Goal: Information Seeking & Learning: Check status

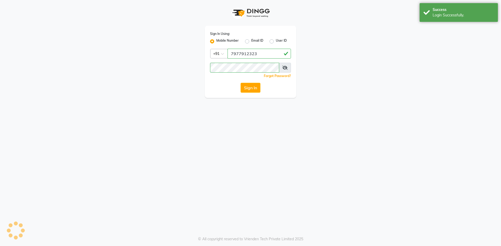
select select "service"
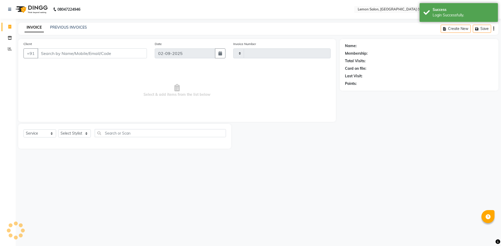
type input "1923"
select select "8053"
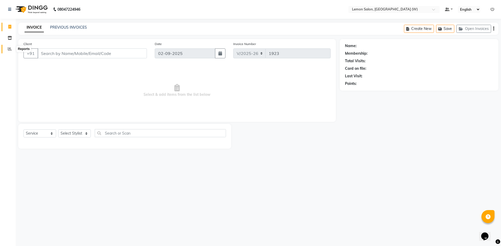
click at [10, 47] on span at bounding box center [9, 49] width 9 height 6
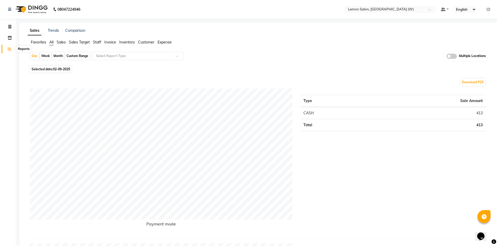
click at [8, 51] on icon at bounding box center [10, 49] width 4 height 4
click at [388, 6] on div "Select Location × Lemon Salon, Goregaon (W)" at bounding box center [389, 9] width 91 height 7
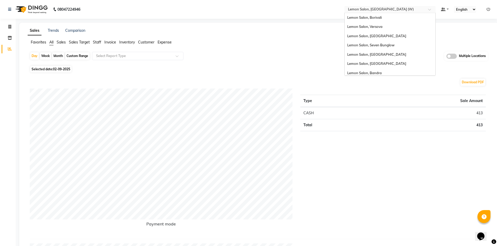
scroll to position [39, 0]
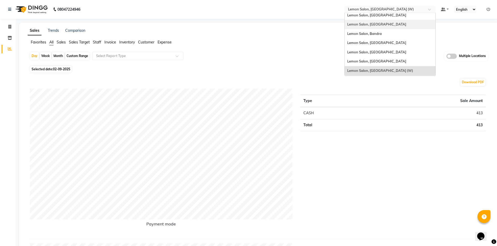
click at [378, 27] on div "Lemon Salon, [GEOGRAPHIC_DATA]" at bounding box center [389, 24] width 91 height 9
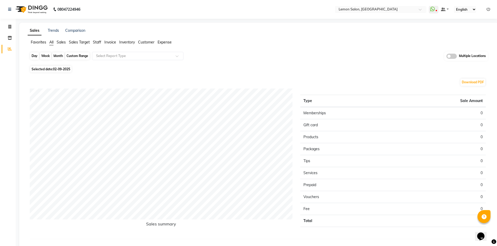
click at [34, 57] on div "Day" at bounding box center [34, 55] width 9 height 7
select select "9"
select select "2025"
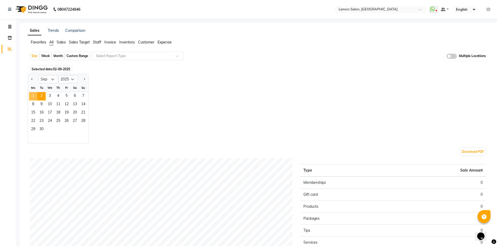
click at [32, 94] on span "1" at bounding box center [33, 96] width 8 height 8
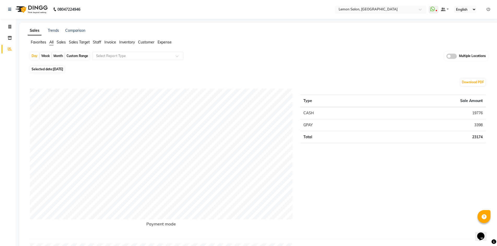
click at [390, 11] on input "text" at bounding box center [375, 9] width 76 height 5
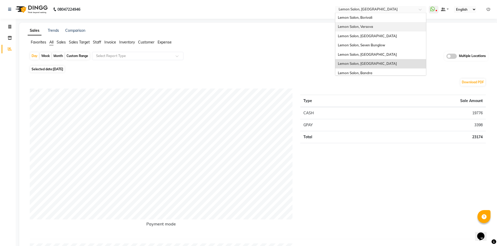
click at [366, 28] on span "Lemon Salon, Versova" at bounding box center [355, 27] width 35 height 4
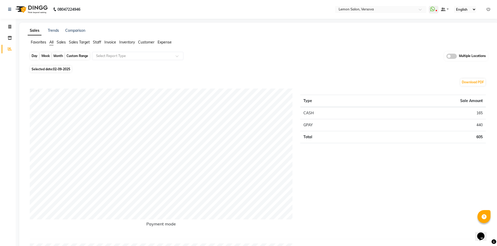
click at [33, 56] on div "Day" at bounding box center [34, 55] width 9 height 7
select select "9"
select select "2025"
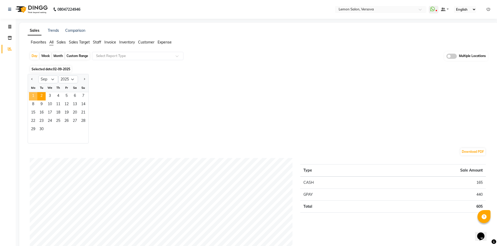
click at [35, 98] on span "1" at bounding box center [33, 96] width 8 height 8
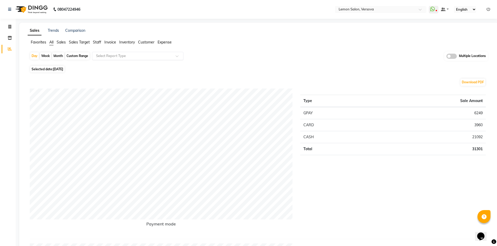
click at [126, 55] on input "text" at bounding box center [132, 55] width 75 height 5
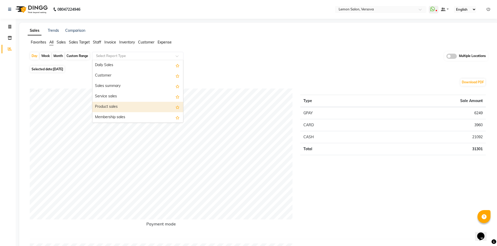
click at [121, 103] on div "Product sales" at bounding box center [137, 107] width 91 height 10
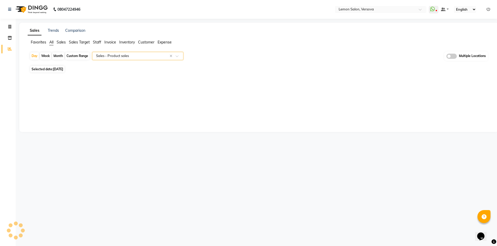
select select "filtered_report"
select select "csv"
click at [77, 56] on div "Custom Range" at bounding box center [77, 55] width 24 height 7
select select "9"
select select "2025"
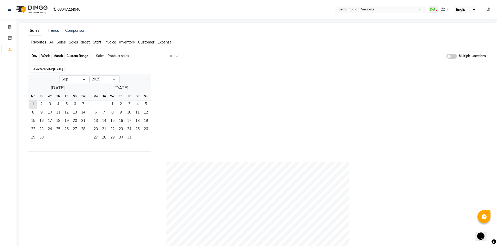
click at [81, 56] on div "Custom Range" at bounding box center [77, 55] width 24 height 7
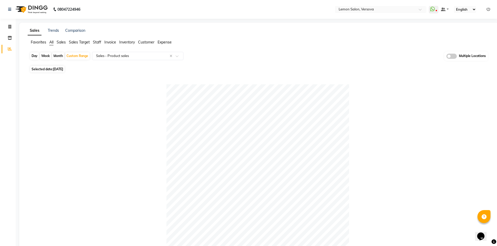
click at [36, 57] on div "Day" at bounding box center [34, 55] width 9 height 7
select select "9"
select select "2025"
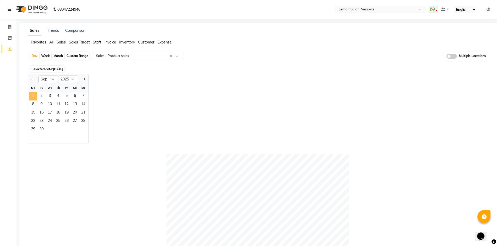
click at [31, 95] on span "1" at bounding box center [33, 96] width 8 height 8
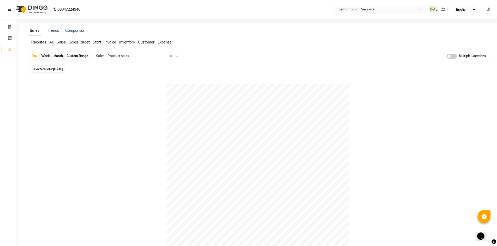
click at [50, 42] on span "All" at bounding box center [51, 42] width 4 height 5
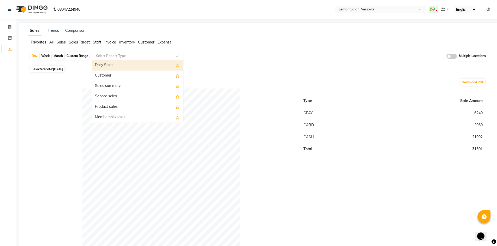
click at [126, 59] on div "Select Report Type" at bounding box center [137, 56] width 91 height 8
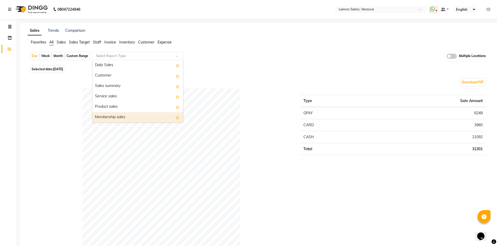
click at [123, 116] on div "Membership sales" at bounding box center [137, 117] width 91 height 10
select select "filtered_report"
select select "csv"
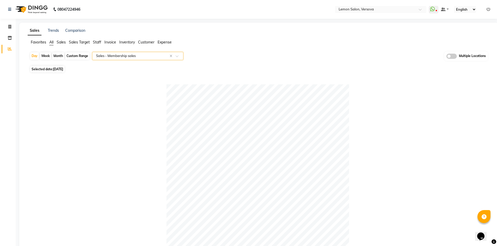
click at [50, 44] on span "All" at bounding box center [51, 42] width 4 height 5
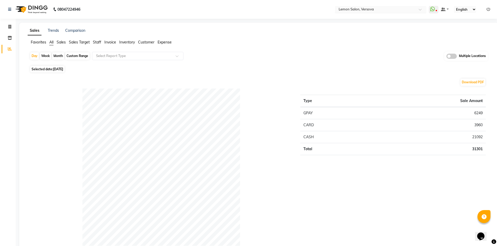
click at [376, 8] on input "text" at bounding box center [375, 9] width 76 height 5
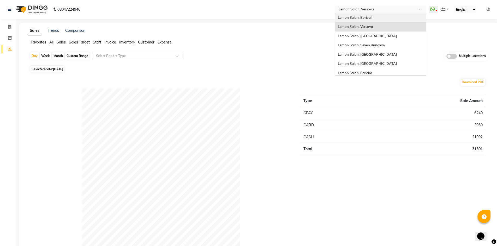
click at [371, 20] on div "Lemon Salon, Borivali" at bounding box center [380, 17] width 91 height 9
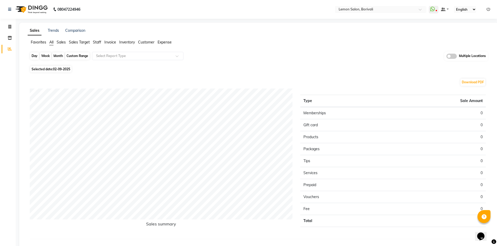
click at [34, 57] on div "Day" at bounding box center [34, 55] width 9 height 7
select select "9"
select select "2025"
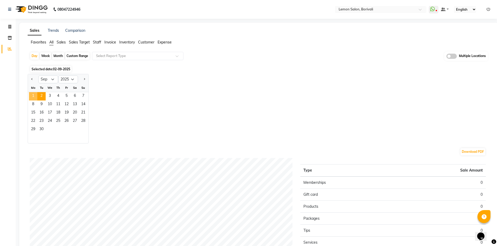
click at [36, 96] on span "1" at bounding box center [33, 96] width 8 height 8
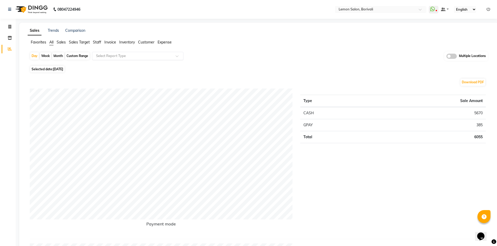
click at [120, 54] on input "text" at bounding box center [132, 55] width 75 height 5
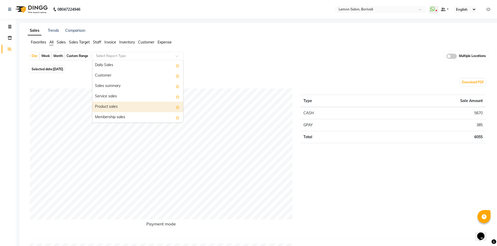
click at [123, 104] on div "Product sales" at bounding box center [137, 107] width 91 height 10
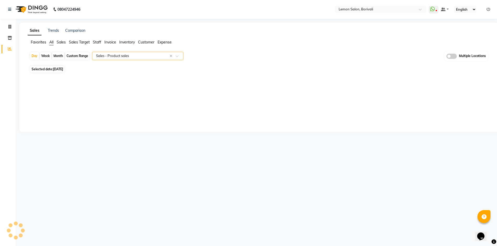
select select "full_report"
select select "csv"
click at [121, 57] on input "text" at bounding box center [132, 55] width 75 height 5
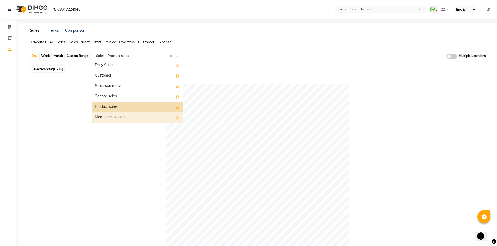
click at [110, 113] on div "Membership sales" at bounding box center [137, 117] width 91 height 10
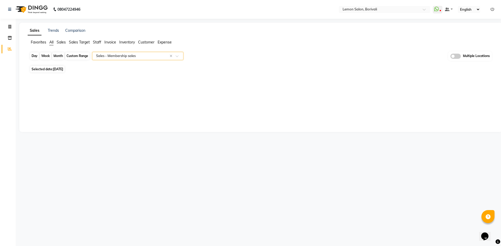
click at [34, 56] on div "Day" at bounding box center [34, 55] width 9 height 7
select select "9"
select select "2025"
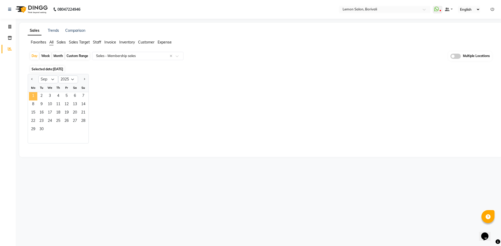
click at [33, 95] on span "1" at bounding box center [33, 96] width 8 height 8
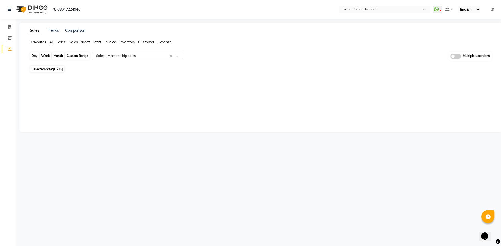
click at [36, 56] on div "Day" at bounding box center [34, 55] width 9 height 7
select select "9"
select select "2025"
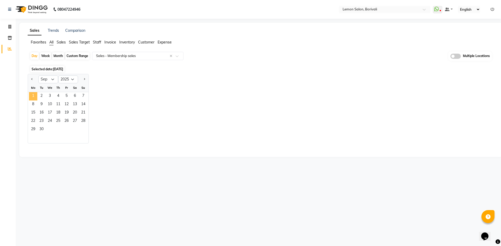
click at [32, 97] on span "1" at bounding box center [33, 96] width 8 height 8
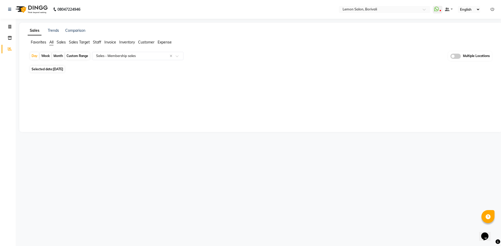
click at [51, 42] on span "All" at bounding box center [51, 42] width 4 height 5
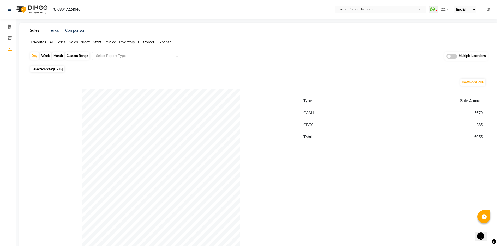
click at [118, 57] on input "text" at bounding box center [132, 55] width 75 height 5
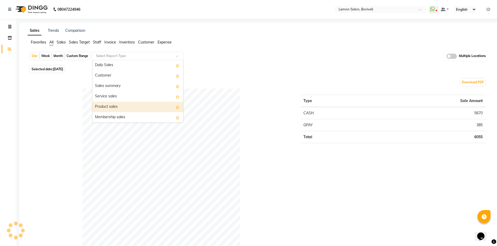
click at [128, 107] on div "Product sales" at bounding box center [137, 107] width 91 height 10
select select "full_report"
select select "csv"
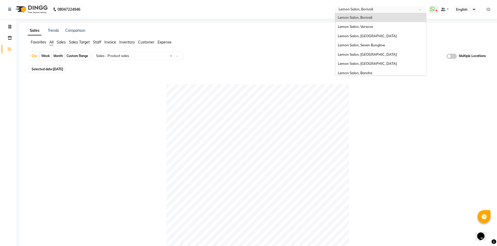
click at [369, 11] on input "text" at bounding box center [375, 9] width 76 height 5
click at [376, 35] on span "Lemon Salon, [GEOGRAPHIC_DATA]" at bounding box center [367, 36] width 59 height 4
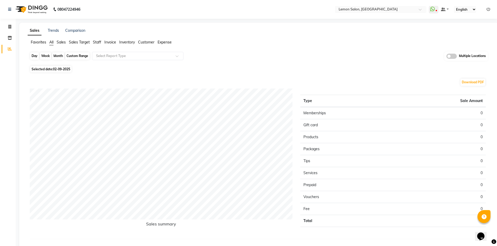
click at [32, 56] on div "Day" at bounding box center [34, 55] width 9 height 7
select select "9"
select select "2025"
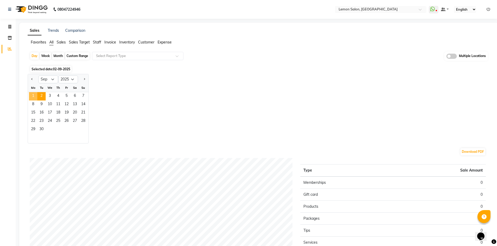
click at [34, 97] on span "1" at bounding box center [33, 96] width 8 height 8
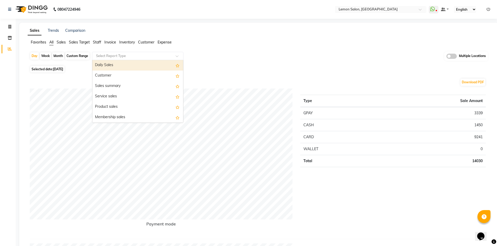
click at [136, 56] on input "text" at bounding box center [132, 55] width 75 height 5
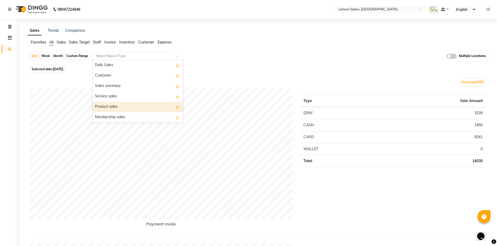
click at [145, 104] on div "Product sales" at bounding box center [137, 107] width 91 height 10
select select "filtered_report"
select select "csv"
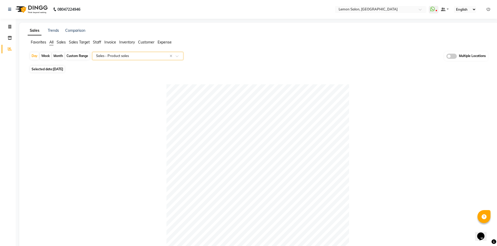
click at [113, 56] on input "text" at bounding box center [132, 55] width 75 height 5
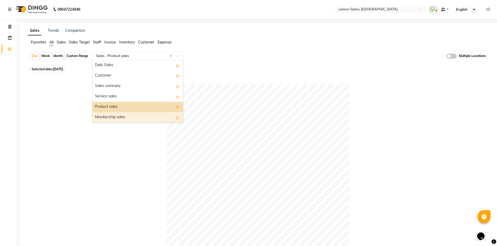
click at [113, 115] on div "Membership sales" at bounding box center [137, 117] width 91 height 10
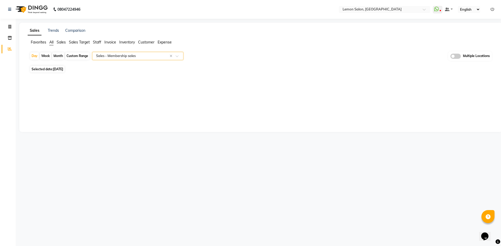
click at [50, 41] on span "All" at bounding box center [51, 42] width 4 height 5
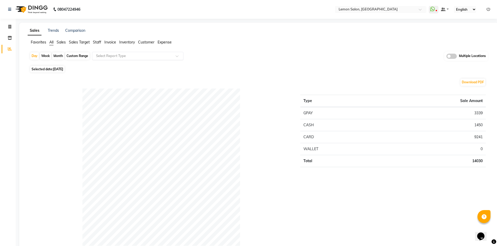
click at [121, 54] on input "text" at bounding box center [132, 55] width 75 height 5
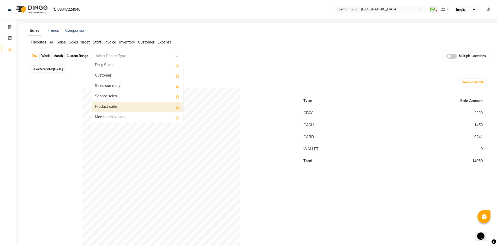
click at [125, 111] on div "Product sales" at bounding box center [137, 107] width 91 height 10
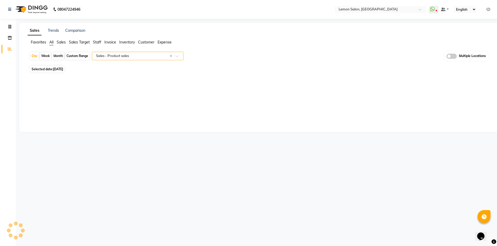
select select "filtered_report"
select select "csv"
click at [51, 43] on span "All" at bounding box center [51, 42] width 4 height 5
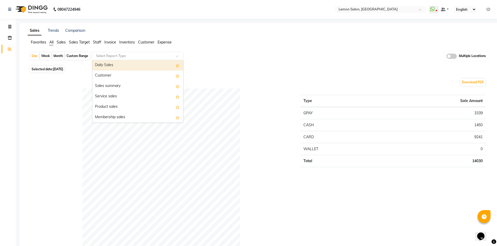
drag, startPoint x: 135, startPoint y: 54, endPoint x: 132, endPoint y: 59, distance: 5.6
click at [135, 54] on input "text" at bounding box center [132, 55] width 75 height 5
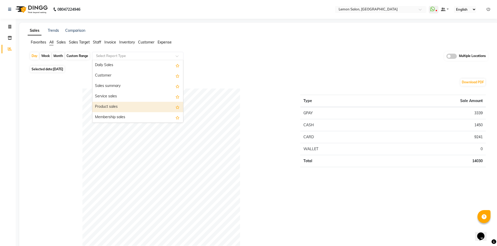
click at [113, 105] on div "Product sales" at bounding box center [137, 107] width 91 height 10
select select "filtered_report"
select select "csv"
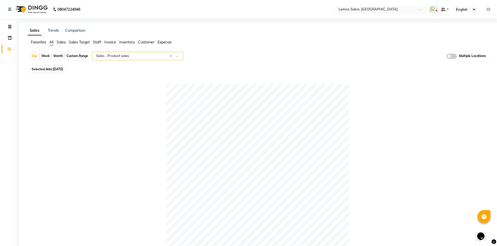
click at [394, 9] on input "text" at bounding box center [375, 9] width 76 height 5
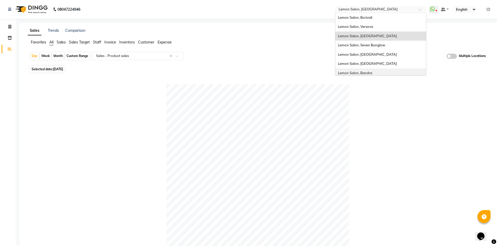
click at [368, 70] on div "Lemon Salon, Bandra" at bounding box center [380, 73] width 91 height 9
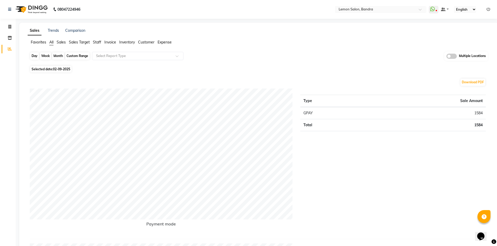
click at [31, 54] on div "Day" at bounding box center [34, 55] width 9 height 7
select select "9"
select select "2025"
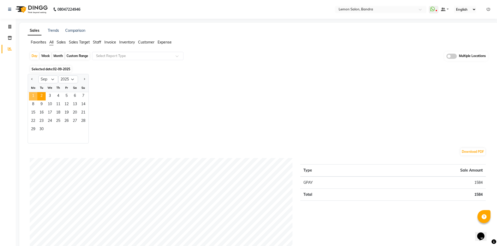
click at [34, 97] on span "1" at bounding box center [33, 96] width 8 height 8
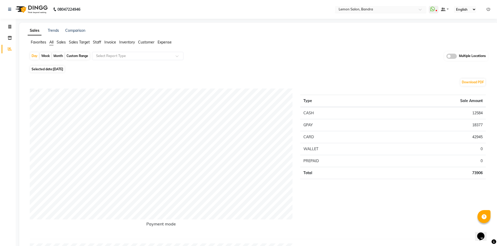
click at [379, 9] on input "text" at bounding box center [375, 9] width 76 height 5
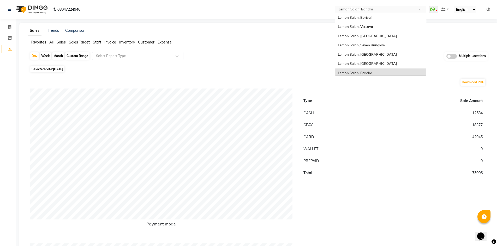
scroll to position [39, 0]
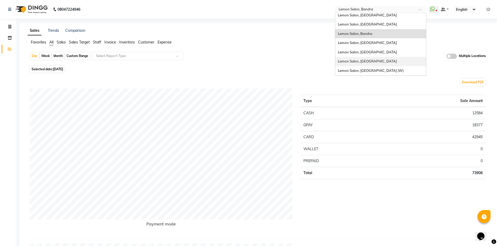
click at [376, 60] on span "Lemon Salon, [GEOGRAPHIC_DATA]" at bounding box center [367, 61] width 59 height 4
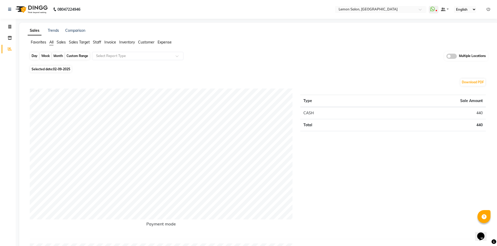
click at [33, 55] on div "Day" at bounding box center [34, 55] width 9 height 7
select select "9"
select select "2025"
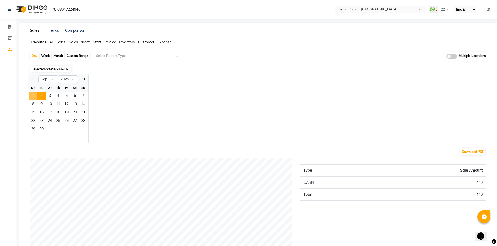
click at [33, 96] on span "1" at bounding box center [33, 96] width 8 height 8
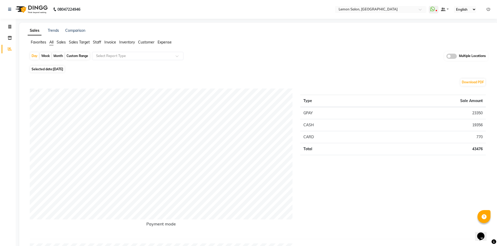
click at [478, 150] on td "43476" at bounding box center [426, 149] width 117 height 12
click at [476, 114] on td "23350" at bounding box center [426, 113] width 117 height 12
click at [476, 126] on td "19356" at bounding box center [426, 125] width 117 height 12
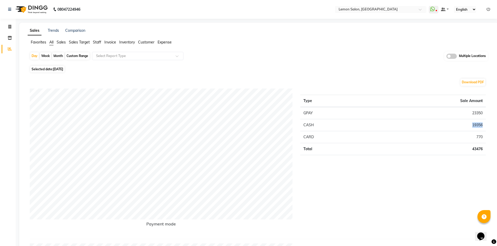
click at [476, 126] on td "19356" at bounding box center [426, 125] width 117 height 12
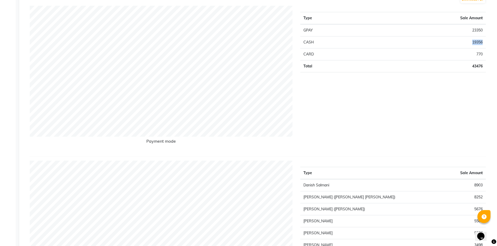
scroll to position [52, 0]
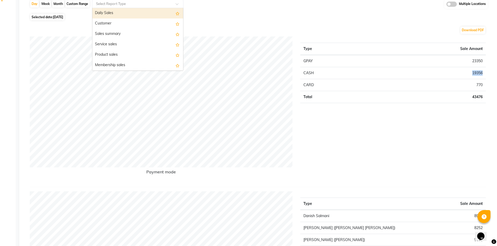
click at [127, 4] on input "text" at bounding box center [132, 3] width 75 height 5
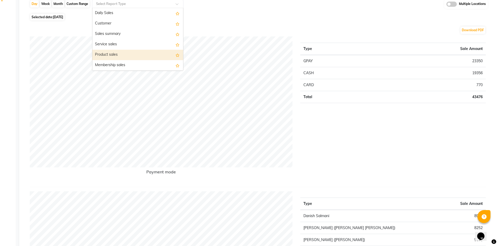
click at [142, 58] on div "Product sales" at bounding box center [137, 55] width 91 height 10
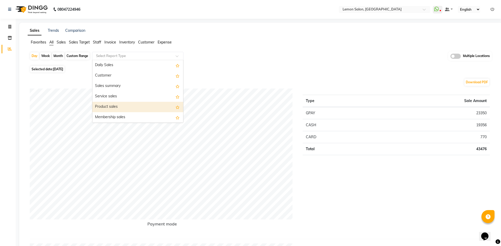
select select "full_report"
select select "csv"
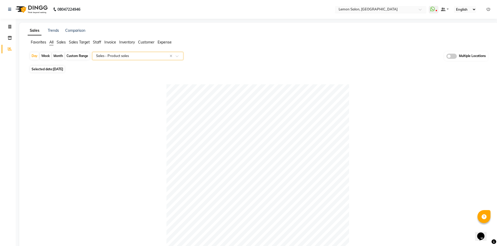
click at [379, 9] on input "text" at bounding box center [375, 9] width 76 height 5
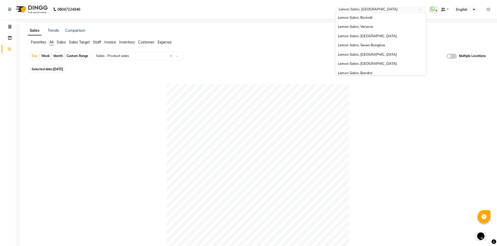
scroll to position [39, 0]
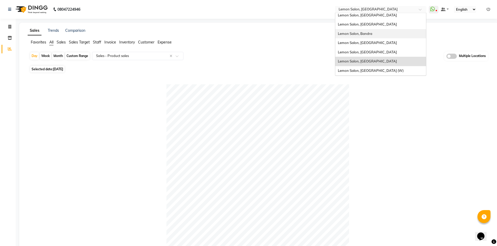
click at [367, 34] on span "Lemon Salon, Bandra" at bounding box center [355, 34] width 34 height 4
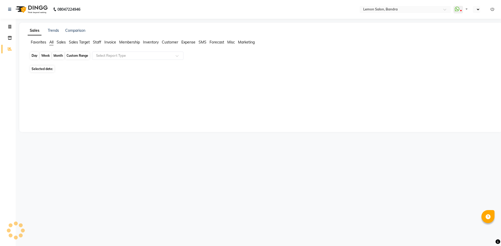
select select "en"
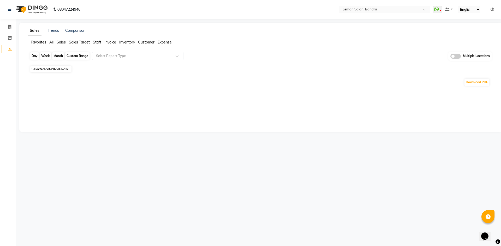
click at [35, 56] on div "Day" at bounding box center [34, 55] width 9 height 7
select select "9"
select select "2025"
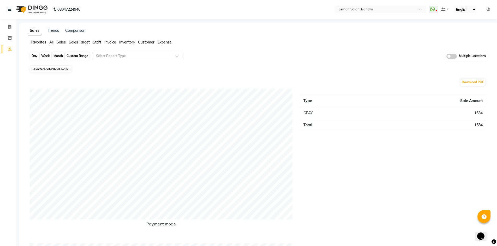
click at [35, 58] on div "Day" at bounding box center [34, 55] width 9 height 7
select select "9"
select select "2025"
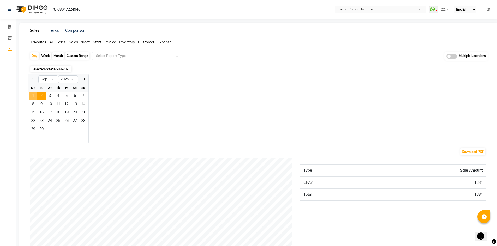
click at [33, 97] on span "1" at bounding box center [33, 96] width 8 height 8
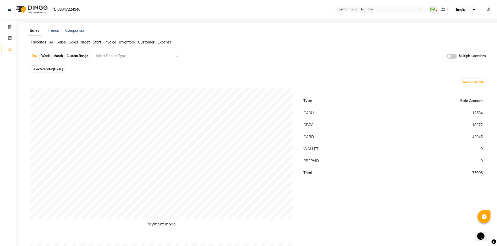
click at [474, 112] on td "12584" at bounding box center [433, 113] width 106 height 12
click at [475, 112] on td "12584" at bounding box center [433, 113] width 106 height 12
click at [471, 112] on td "12584" at bounding box center [433, 113] width 106 height 12
click at [382, 11] on input "text" at bounding box center [375, 9] width 76 height 5
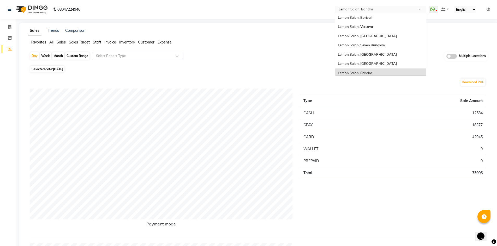
scroll to position [39, 0]
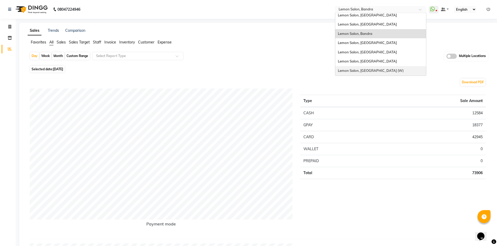
click at [372, 69] on span "Lemon Salon, [GEOGRAPHIC_DATA] (W)" at bounding box center [371, 71] width 66 height 4
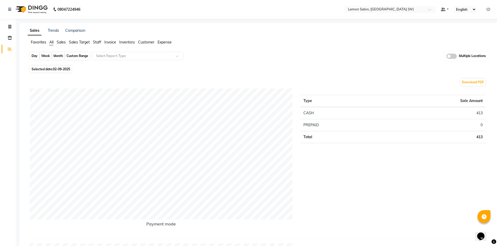
click at [37, 55] on div "Day" at bounding box center [34, 55] width 9 height 7
select select "9"
select select "2025"
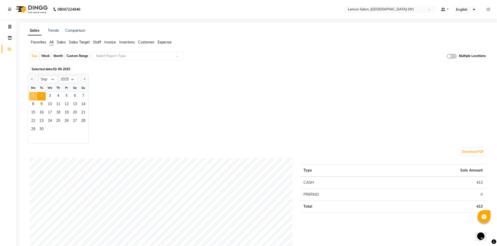
click at [34, 96] on span "1" at bounding box center [33, 96] width 8 height 8
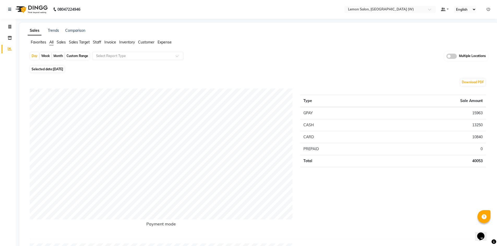
click at [479, 137] on td "10840" at bounding box center [433, 137] width 106 height 12
click at [479, 136] on td "10840" at bounding box center [433, 137] width 106 height 12
click at [478, 124] on td "13250" at bounding box center [433, 125] width 106 height 12
click at [136, 57] on input "text" at bounding box center [132, 55] width 75 height 5
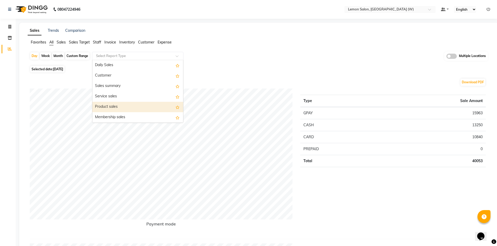
click at [132, 102] on div "Product sales" at bounding box center [137, 107] width 91 height 10
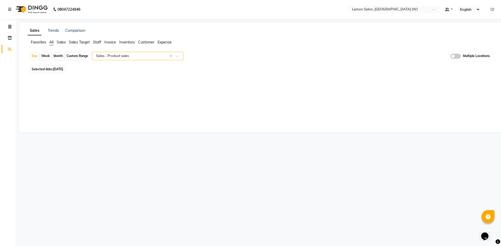
click at [114, 57] on input "text" at bounding box center [132, 55] width 75 height 5
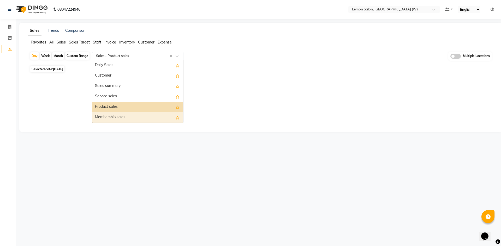
click at [111, 114] on div "Membership sales" at bounding box center [137, 117] width 91 height 10
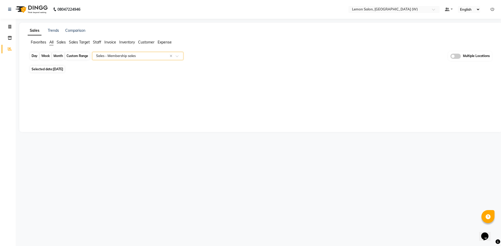
click at [36, 56] on div "Day" at bounding box center [34, 55] width 9 height 7
select select "9"
select select "2025"
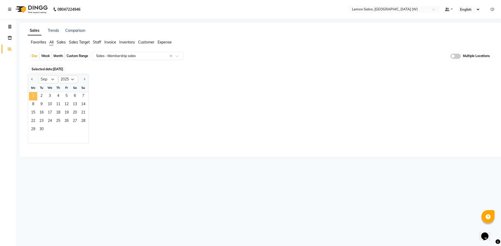
click at [33, 95] on span "1" at bounding box center [33, 96] width 8 height 8
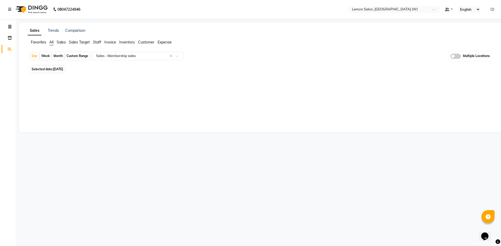
click at [50, 40] on span "All" at bounding box center [51, 42] width 4 height 5
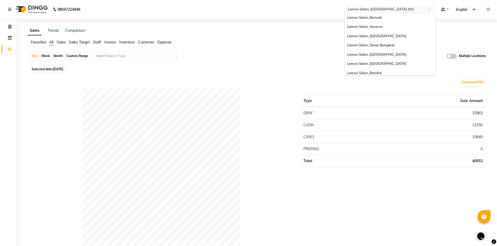
click at [380, 11] on input "text" at bounding box center [385, 9] width 76 height 5
click at [386, 48] on div "Lemon Salon, Seven Bunglow" at bounding box center [389, 45] width 91 height 9
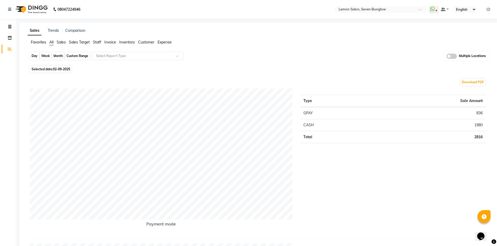
click at [35, 57] on div "Day" at bounding box center [34, 55] width 9 height 7
select select "9"
select select "2025"
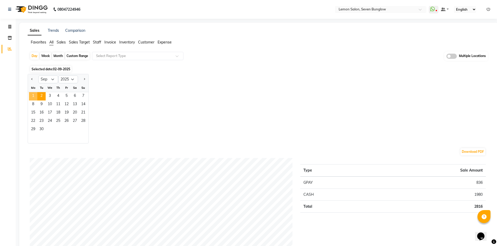
click at [32, 96] on span "1" at bounding box center [33, 96] width 8 height 8
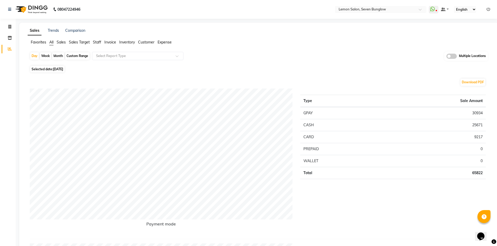
click at [476, 137] on td "9217" at bounding box center [433, 137] width 106 height 12
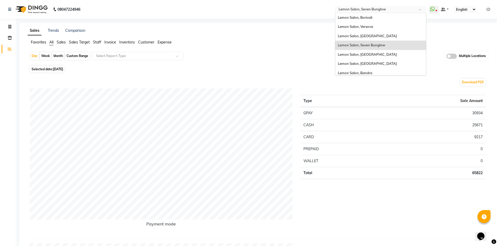
click at [363, 9] on input "text" at bounding box center [375, 9] width 76 height 5
click at [359, 53] on span "Lemon Salon, [GEOGRAPHIC_DATA]" at bounding box center [367, 54] width 59 height 4
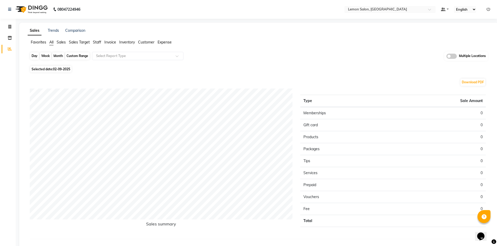
click at [36, 55] on div "Day" at bounding box center [34, 55] width 9 height 7
select select "9"
select select "2025"
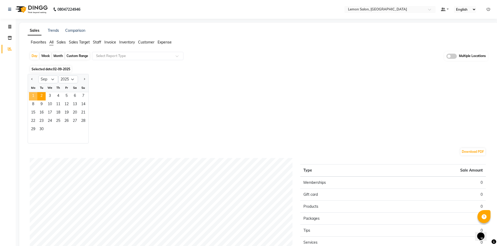
click at [32, 97] on span "1" at bounding box center [33, 96] width 8 height 8
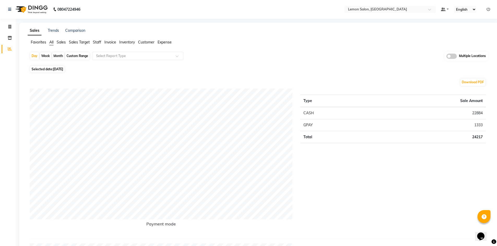
click at [476, 113] on td "22884" at bounding box center [426, 113] width 117 height 12
click at [135, 56] on input "text" at bounding box center [132, 55] width 75 height 5
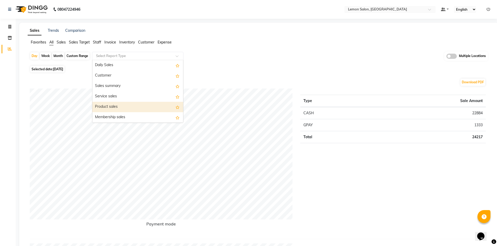
click at [119, 108] on div "Product sales" at bounding box center [137, 107] width 91 height 10
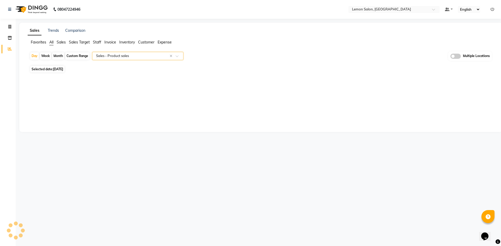
select select "full_report"
select select "csv"
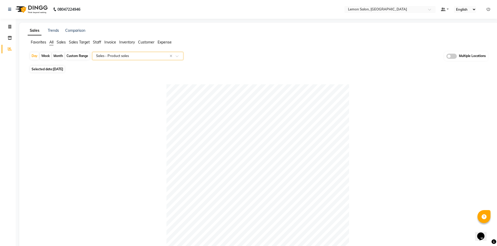
click at [137, 57] on input "text" at bounding box center [132, 55] width 75 height 5
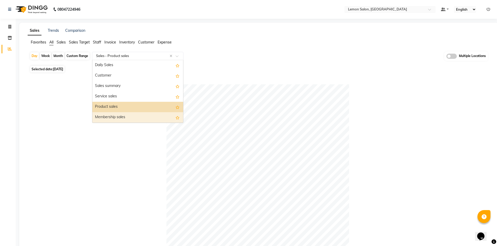
click at [112, 119] on div "Membership sales" at bounding box center [137, 117] width 91 height 10
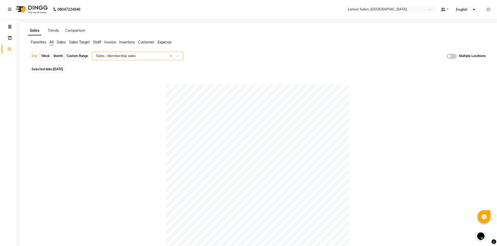
click at [52, 41] on span "All" at bounding box center [51, 42] width 4 height 5
click at [367, 11] on input "text" at bounding box center [385, 9] width 76 height 5
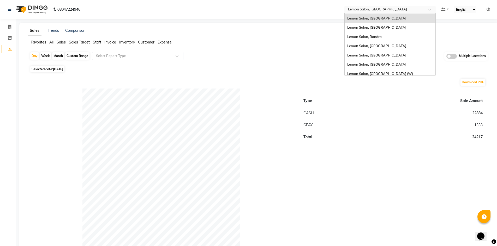
scroll to position [39, 0]
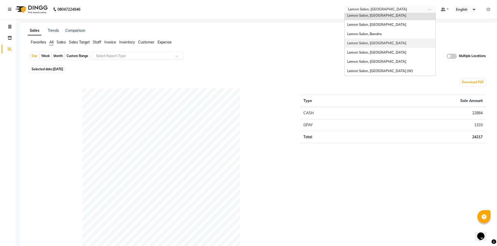
click at [375, 44] on span "Lemon Salon, [GEOGRAPHIC_DATA]" at bounding box center [376, 43] width 59 height 4
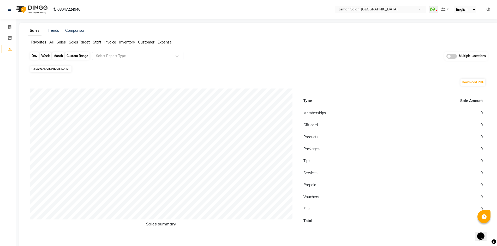
click at [37, 56] on div "Day" at bounding box center [34, 55] width 9 height 7
select select "9"
select select "2025"
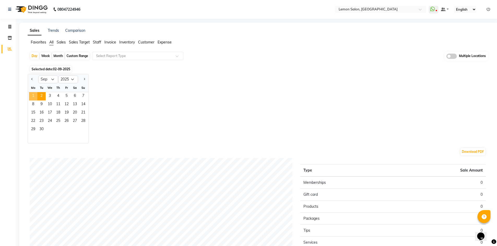
click at [33, 98] on span "1" at bounding box center [33, 96] width 8 height 8
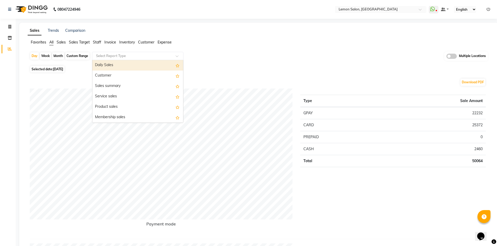
click at [137, 57] on input "text" at bounding box center [132, 55] width 75 height 5
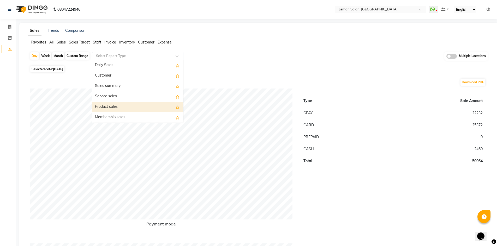
click at [124, 105] on div "Product sales" at bounding box center [137, 107] width 91 height 10
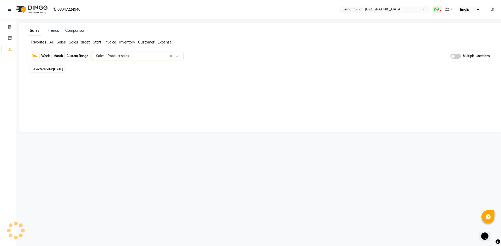
select select "full_report"
select select "csv"
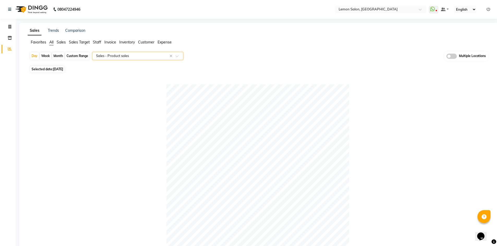
click at [114, 54] on input "text" at bounding box center [132, 55] width 75 height 5
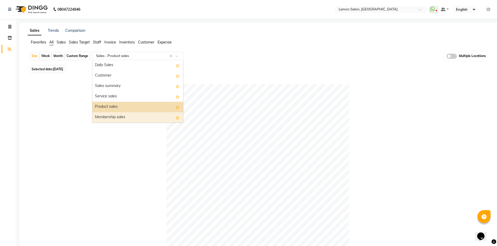
click at [118, 116] on div "Membership sales" at bounding box center [137, 117] width 91 height 10
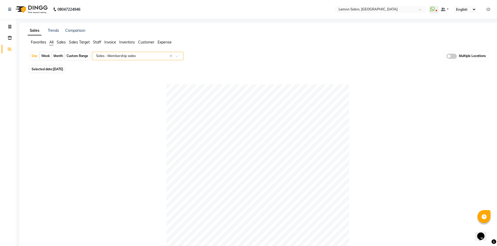
click at [51, 40] on li "All" at bounding box center [51, 43] width 4 height 6
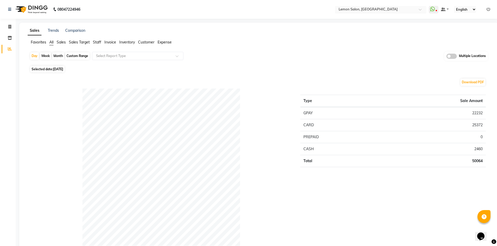
click at [376, 7] on input "text" at bounding box center [375, 9] width 76 height 5
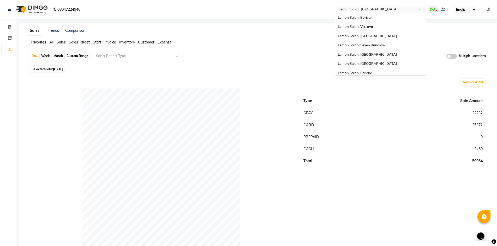
scroll to position [39, 0]
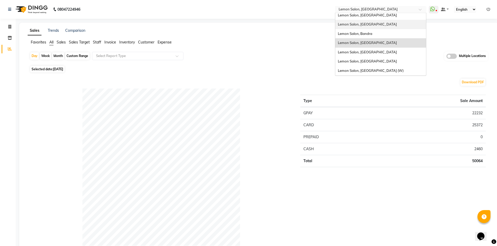
click at [376, 28] on div "Lemon Salon, [GEOGRAPHIC_DATA]" at bounding box center [380, 24] width 91 height 9
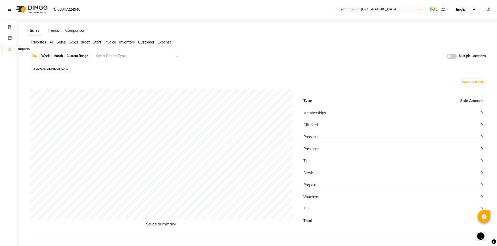
click at [9, 51] on icon at bounding box center [10, 49] width 4 height 4
click at [8, 26] on span at bounding box center [9, 27] width 9 height 6
select select "569"
select select "service"
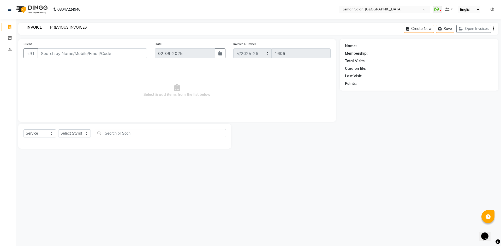
click at [70, 26] on link "PREVIOUS INVOICES" at bounding box center [68, 27] width 37 height 5
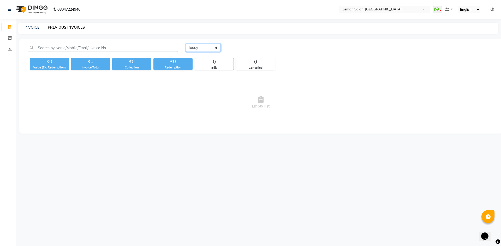
drag, startPoint x: 208, startPoint y: 47, endPoint x: 204, endPoint y: 47, distance: 3.1
click at [208, 47] on select "Today Yesterday Custom Range" at bounding box center [203, 48] width 35 height 8
select select "yesterday"
click at [186, 44] on select "Today Yesterday Custom Range" at bounding box center [203, 48] width 35 height 8
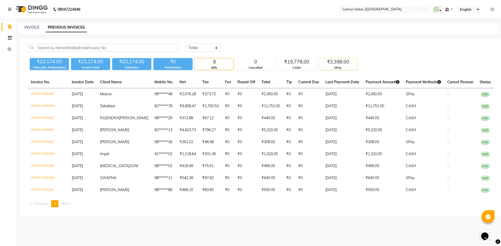
click at [338, 67] on div "GPay" at bounding box center [337, 68] width 39 height 4
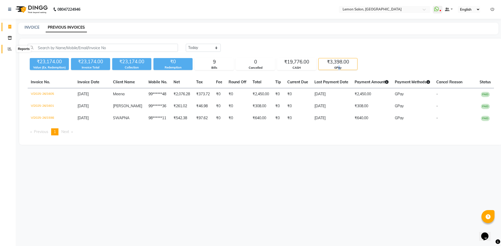
click at [10, 48] on icon at bounding box center [10, 49] width 4 height 4
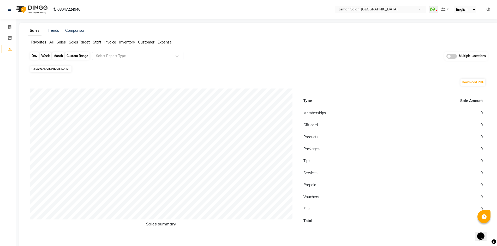
click at [34, 57] on div "Day" at bounding box center [34, 55] width 9 height 7
select select "9"
select select "2025"
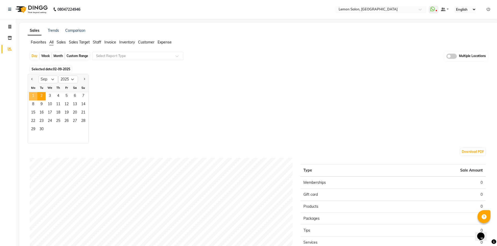
click at [35, 95] on span "1" at bounding box center [33, 96] width 8 height 8
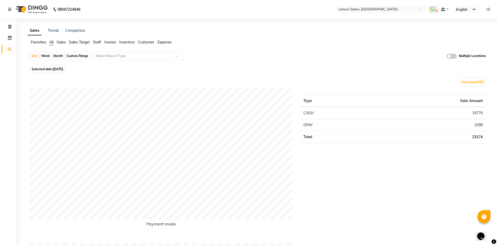
click at [477, 135] on td "23174" at bounding box center [426, 137] width 117 height 12
copy td "23174"
click at [476, 113] on td "19776" at bounding box center [426, 113] width 117 height 12
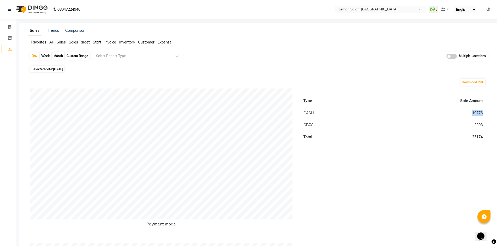
copy td "19776"
click at [474, 124] on td "3398" at bounding box center [426, 125] width 117 height 12
copy td "3398"
click at [473, 138] on td "23174" at bounding box center [426, 137] width 117 height 12
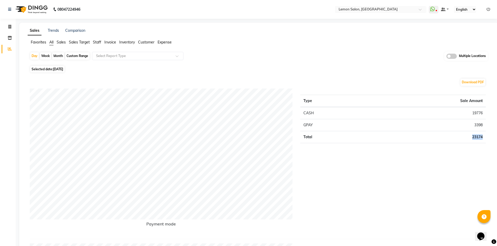
click at [473, 138] on td "23174" at bounding box center [426, 137] width 117 height 12
copy td "23174"
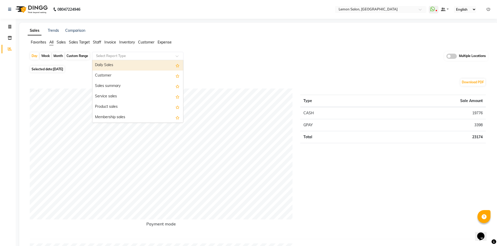
click at [122, 56] on input "text" at bounding box center [132, 55] width 75 height 5
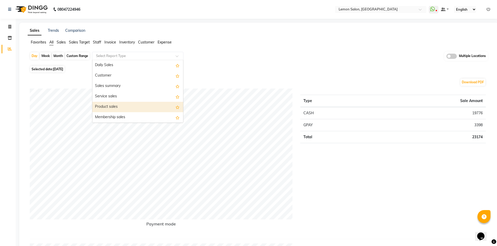
click at [122, 107] on div "Product sales" at bounding box center [137, 107] width 91 height 10
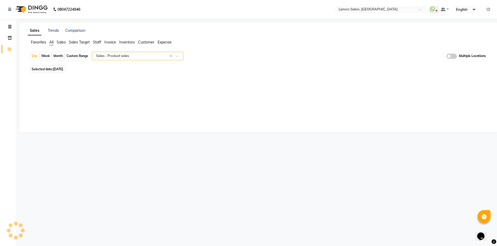
select select "full_report"
select select "csv"
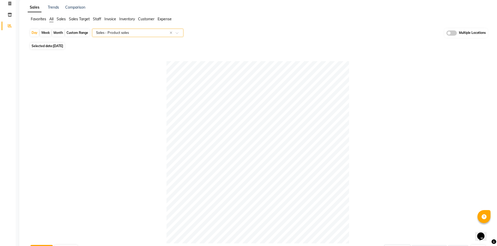
scroll to position [10, 0]
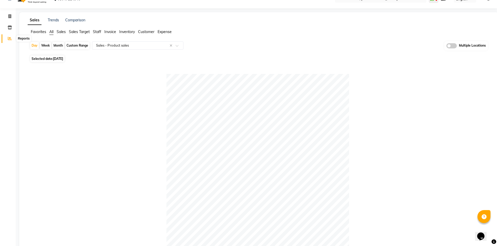
click at [10, 40] on icon at bounding box center [10, 39] width 4 height 4
click at [10, 17] on icon at bounding box center [9, 16] width 3 height 4
select select "service"
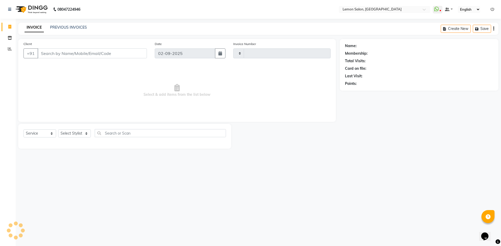
type input "1606"
select select "569"
click at [9, 48] on icon at bounding box center [10, 49] width 4 height 4
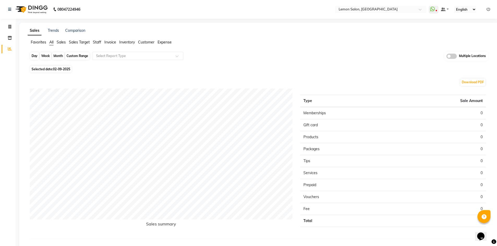
click at [34, 57] on div "Day" at bounding box center [34, 55] width 9 height 7
select select "9"
select select "2025"
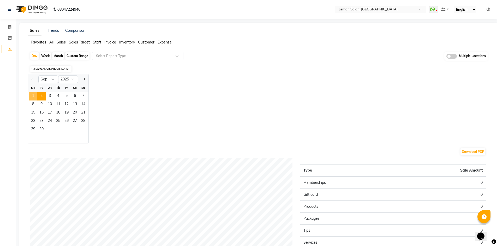
click at [34, 96] on span "1" at bounding box center [33, 96] width 8 height 8
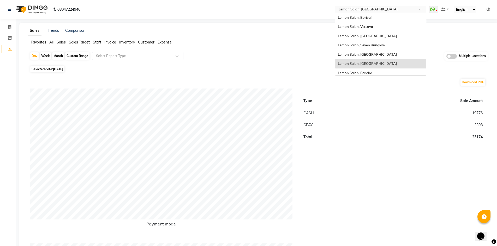
click at [386, 8] on input "text" at bounding box center [375, 9] width 76 height 5
click at [372, 45] on span "Lemon Salon, Seven Bunglow" at bounding box center [361, 45] width 47 height 4
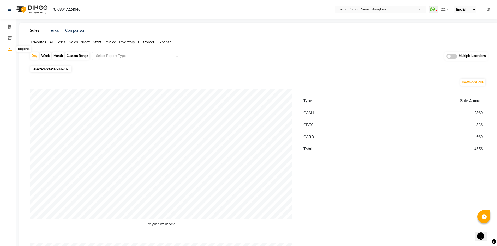
click at [9, 47] on span at bounding box center [9, 49] width 9 height 6
click at [8, 28] on icon at bounding box center [9, 27] width 3 height 4
select select "562"
select select "service"
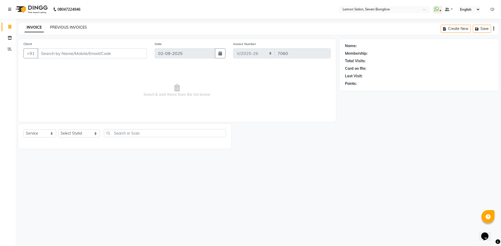
click at [65, 28] on link "PREVIOUS INVOICES" at bounding box center [68, 27] width 37 height 5
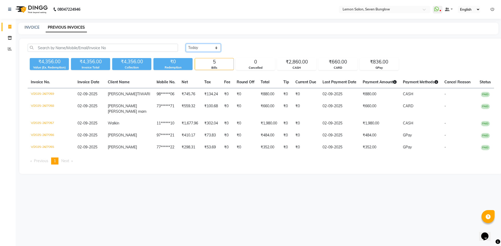
click at [204, 47] on select "Today Yesterday Custom Range" at bounding box center [203, 48] width 35 height 8
select select "yesterday"
click at [186, 44] on select "Today Yesterday Custom Range" at bounding box center [203, 48] width 35 height 8
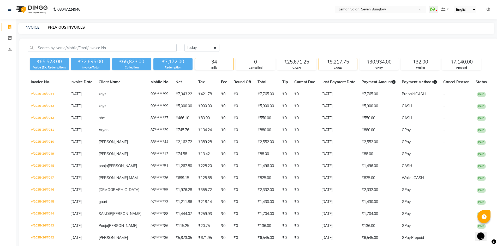
click at [342, 65] on div "₹9,217.75" at bounding box center [337, 61] width 39 height 7
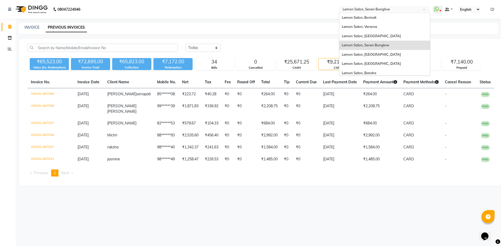
click at [392, 10] on input "text" at bounding box center [379, 9] width 76 height 5
click at [385, 19] on div "Lemon Salon, Borivali" at bounding box center [384, 17] width 91 height 9
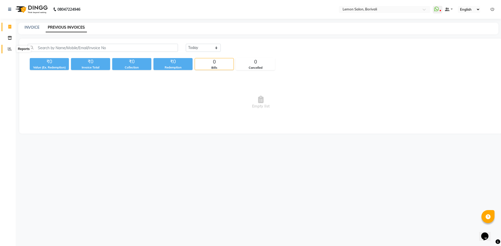
click at [11, 48] on icon at bounding box center [10, 49] width 4 height 4
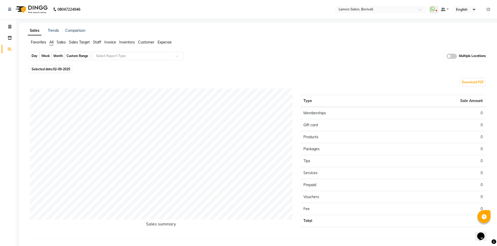
click at [34, 55] on div "Day" at bounding box center [34, 55] width 9 height 7
select select "9"
select select "2025"
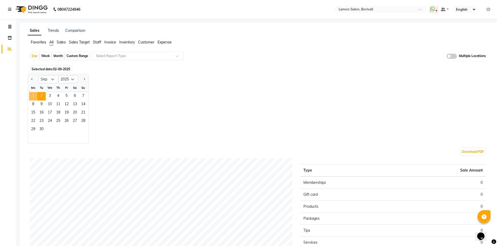
click at [30, 95] on span "1" at bounding box center [33, 96] width 8 height 8
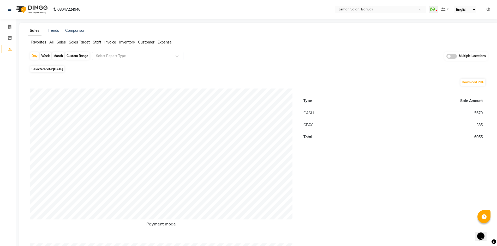
click at [379, 10] on input "text" at bounding box center [375, 9] width 76 height 5
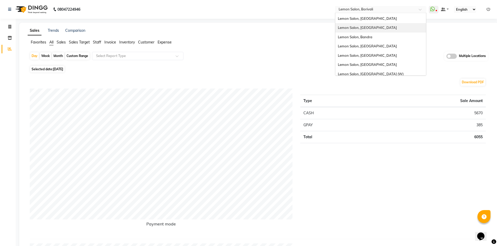
scroll to position [39, 0]
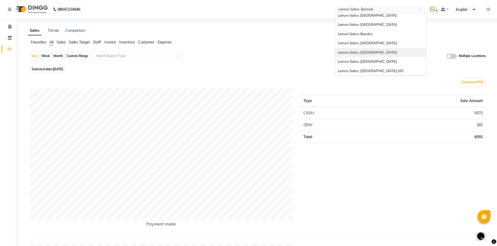
click at [367, 53] on span "Lemon Salon, [GEOGRAPHIC_DATA]" at bounding box center [367, 52] width 59 height 4
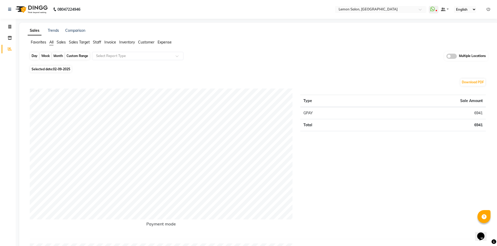
click at [33, 56] on div "Day" at bounding box center [34, 55] width 9 height 7
select select "9"
select select "2025"
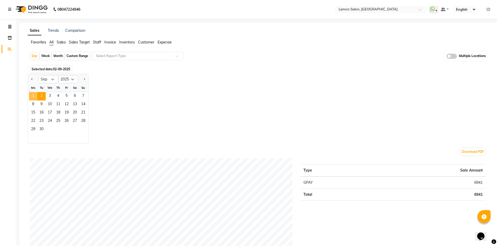
click at [33, 96] on span "1" at bounding box center [33, 96] width 8 height 8
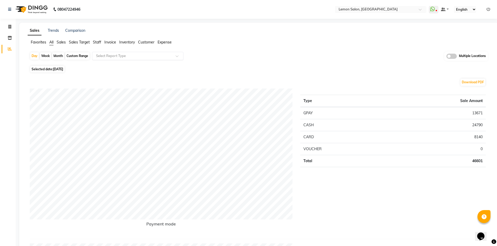
click at [136, 58] on input "text" at bounding box center [132, 55] width 75 height 5
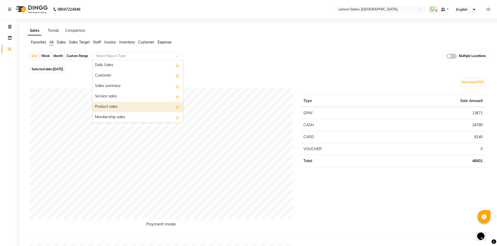
click at [151, 112] on div "Product sales" at bounding box center [137, 107] width 91 height 10
select select "full_report"
select select "csv"
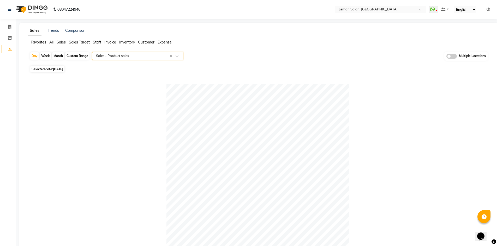
click at [119, 56] on input "text" at bounding box center [132, 55] width 75 height 5
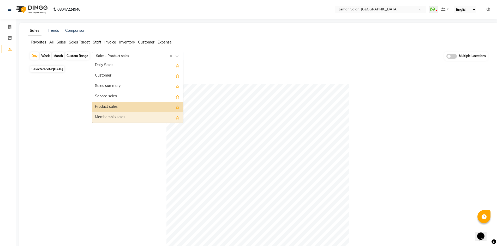
click at [115, 115] on div "Membership sales" at bounding box center [137, 117] width 91 height 10
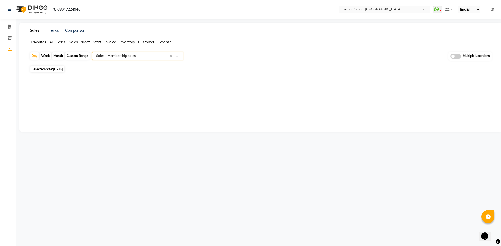
click at [53, 41] on span "All" at bounding box center [51, 42] width 4 height 5
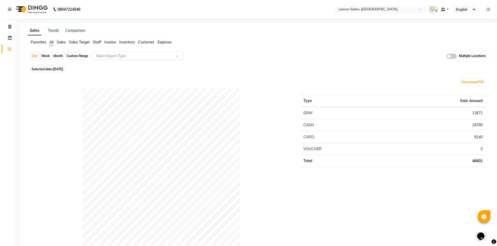
click at [131, 56] on input "text" at bounding box center [132, 55] width 75 height 5
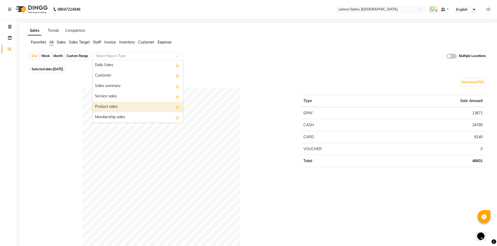
click at [117, 106] on div "Product sales" at bounding box center [137, 107] width 91 height 10
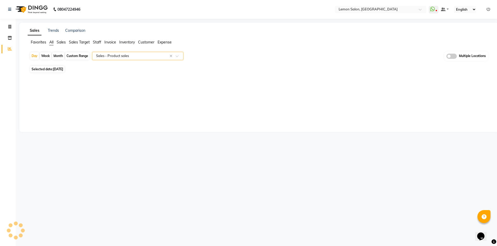
select select "full_report"
select select "csv"
click at [385, 7] on input "text" at bounding box center [375, 9] width 76 height 5
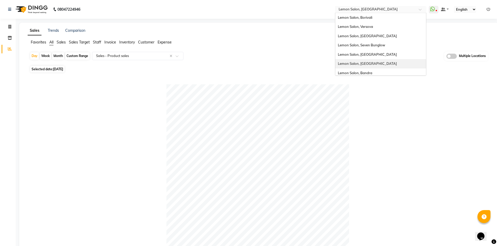
click at [374, 65] on span "Lemon Salon, Kandivali" at bounding box center [367, 64] width 59 height 4
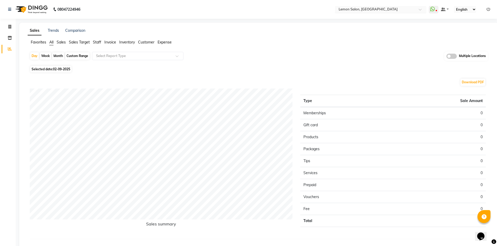
click at [379, 11] on input "text" at bounding box center [375, 9] width 76 height 5
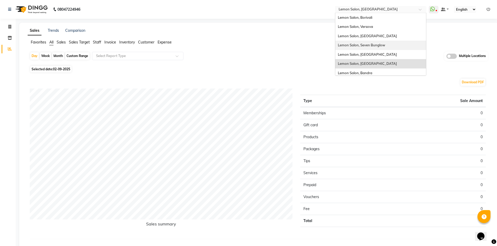
click at [373, 44] on span "Lemon Salon, Seven Bunglow" at bounding box center [361, 45] width 47 height 4
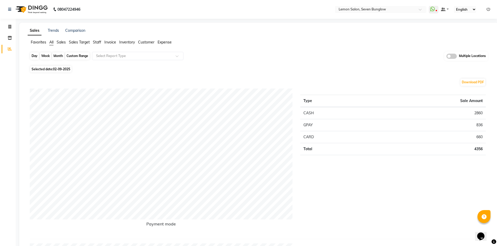
click at [38, 55] on div "Day" at bounding box center [34, 55] width 9 height 7
select select "9"
select select "2025"
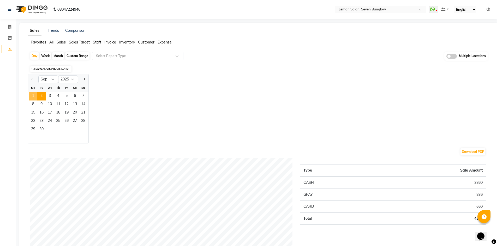
click at [32, 94] on span "1" at bounding box center [33, 96] width 8 height 8
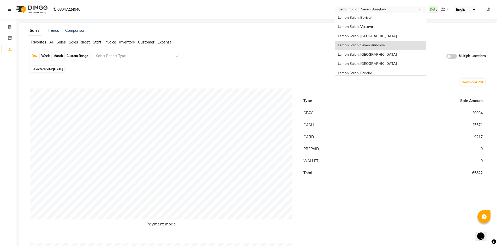
click at [372, 8] on input "text" at bounding box center [375, 9] width 76 height 5
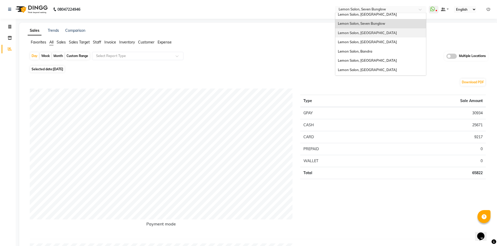
scroll to position [39, 0]
click at [362, 33] on span "Lemon Salon, Bandra" at bounding box center [355, 34] width 34 height 4
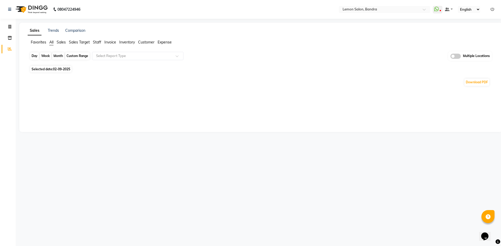
click at [31, 54] on div "Day" at bounding box center [34, 55] width 9 height 7
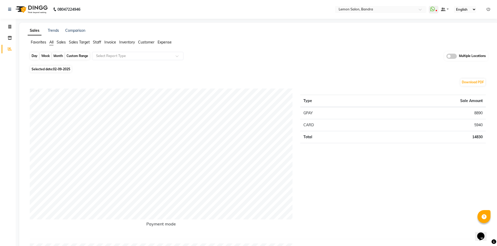
click at [34, 59] on div "Day" at bounding box center [34, 55] width 9 height 7
select select "9"
select select "2025"
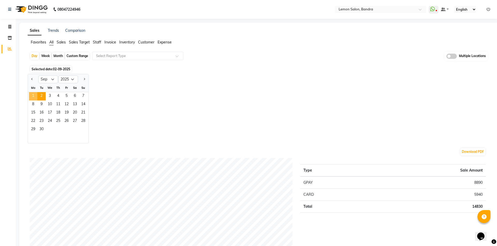
click at [33, 95] on span "1" at bounding box center [33, 96] width 8 height 8
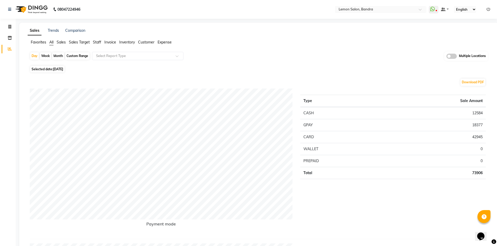
click at [479, 113] on td "12584" at bounding box center [433, 113] width 106 height 12
click at [477, 124] on td "18377" at bounding box center [433, 125] width 106 height 12
click at [476, 139] on td "42945" at bounding box center [433, 137] width 106 height 12
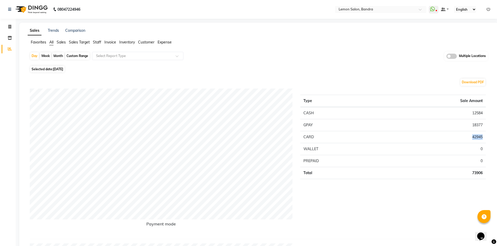
click at [476, 139] on td "42945" at bounding box center [433, 137] width 106 height 12
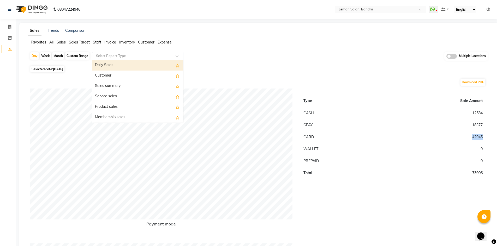
click at [116, 57] on input "text" at bounding box center [132, 55] width 75 height 5
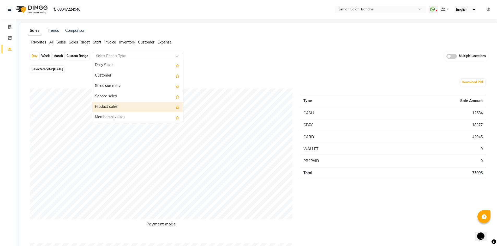
click at [121, 106] on div "Product sales" at bounding box center [137, 107] width 91 height 10
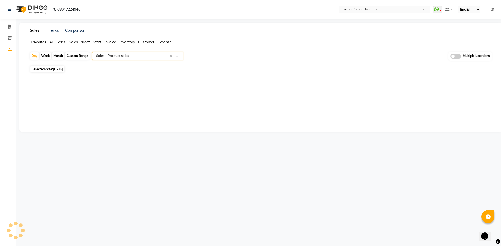
select select "full_report"
select select "csv"
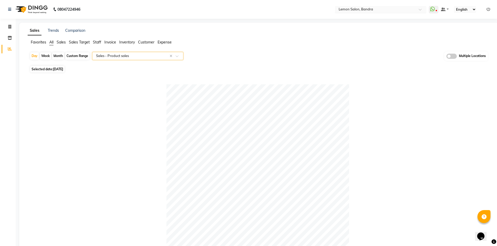
click at [360, 9] on input "text" at bounding box center [375, 9] width 76 height 5
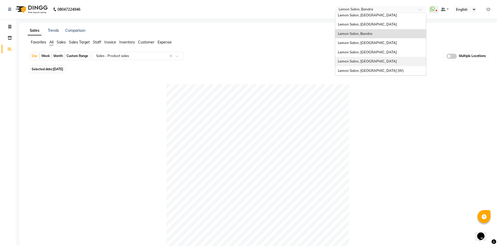
scroll to position [13, 0]
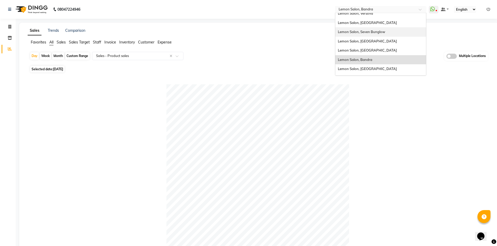
click at [386, 33] on div "Lemon Salon, Seven Bunglow" at bounding box center [380, 31] width 91 height 9
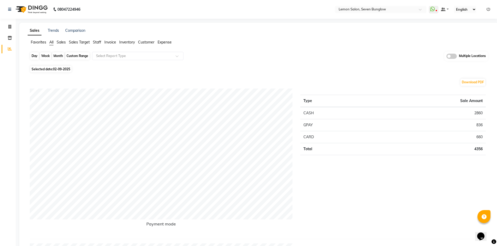
click at [34, 56] on div "Day" at bounding box center [34, 55] width 9 height 7
select select "9"
select select "2025"
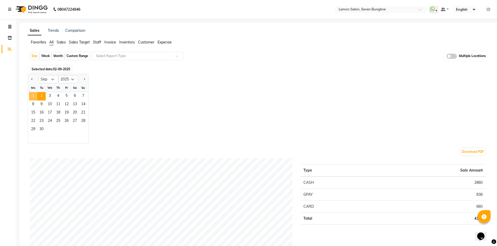
click at [32, 94] on span "1" at bounding box center [33, 96] width 8 height 8
